Goal: Information Seeking & Learning: Learn about a topic

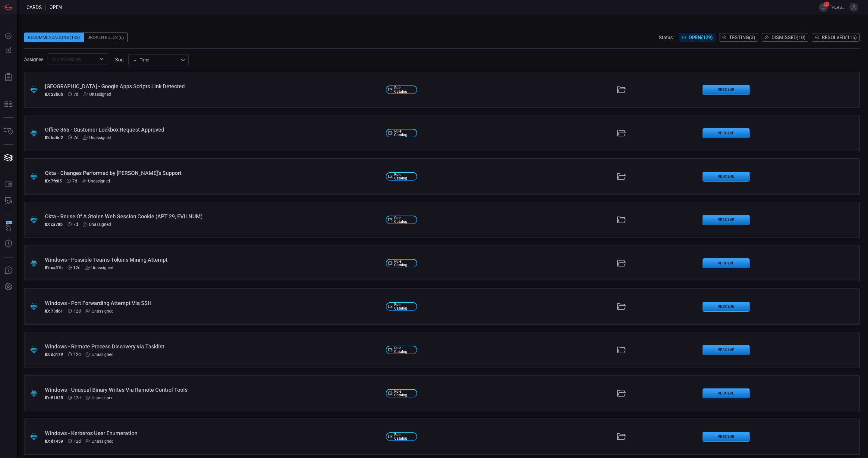
click at [159, 224] on div "ID: ca78b 7d Unassigned" at bounding box center [213, 224] width 336 height 5
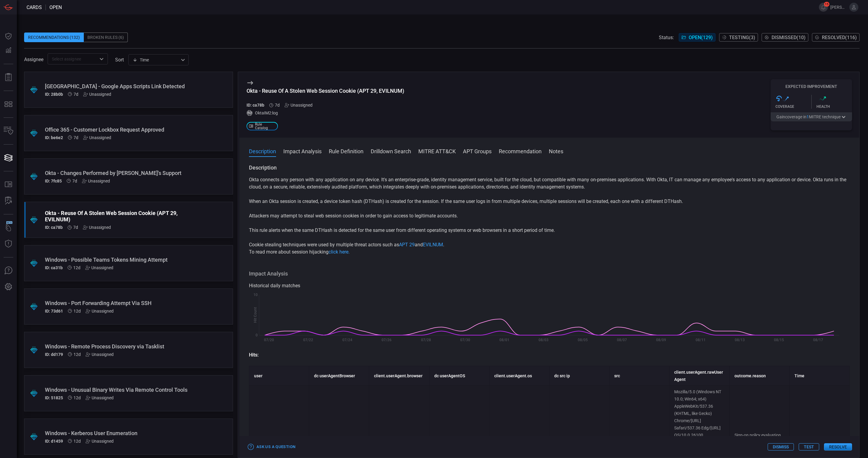
click at [155, 258] on div "Windows - Possible Teams Tokens Mining Attempt" at bounding box center [117, 260] width 144 height 6
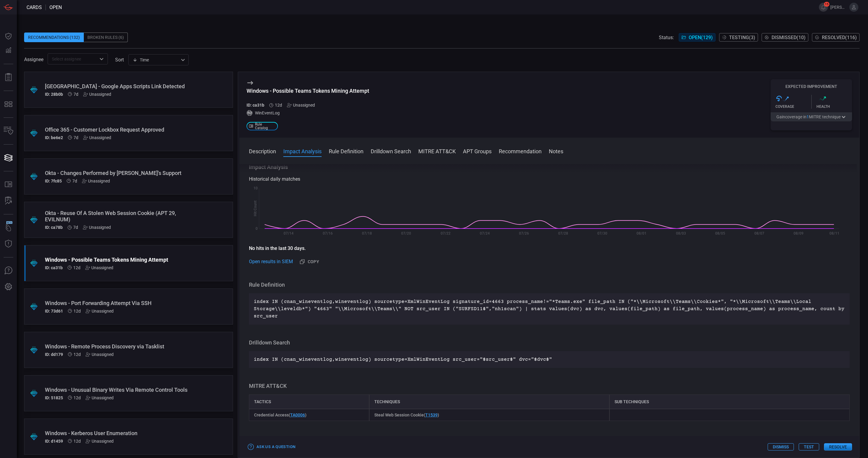
scroll to position [45, 0]
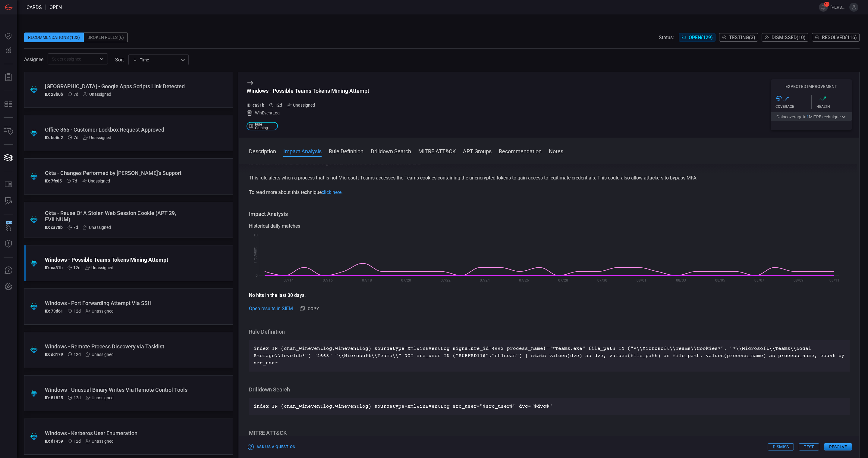
click at [142, 348] on div "Windows - Remote Process Discovery via Tasklist" at bounding box center [117, 347] width 144 height 6
